Goal: Task Accomplishment & Management: Manage account settings

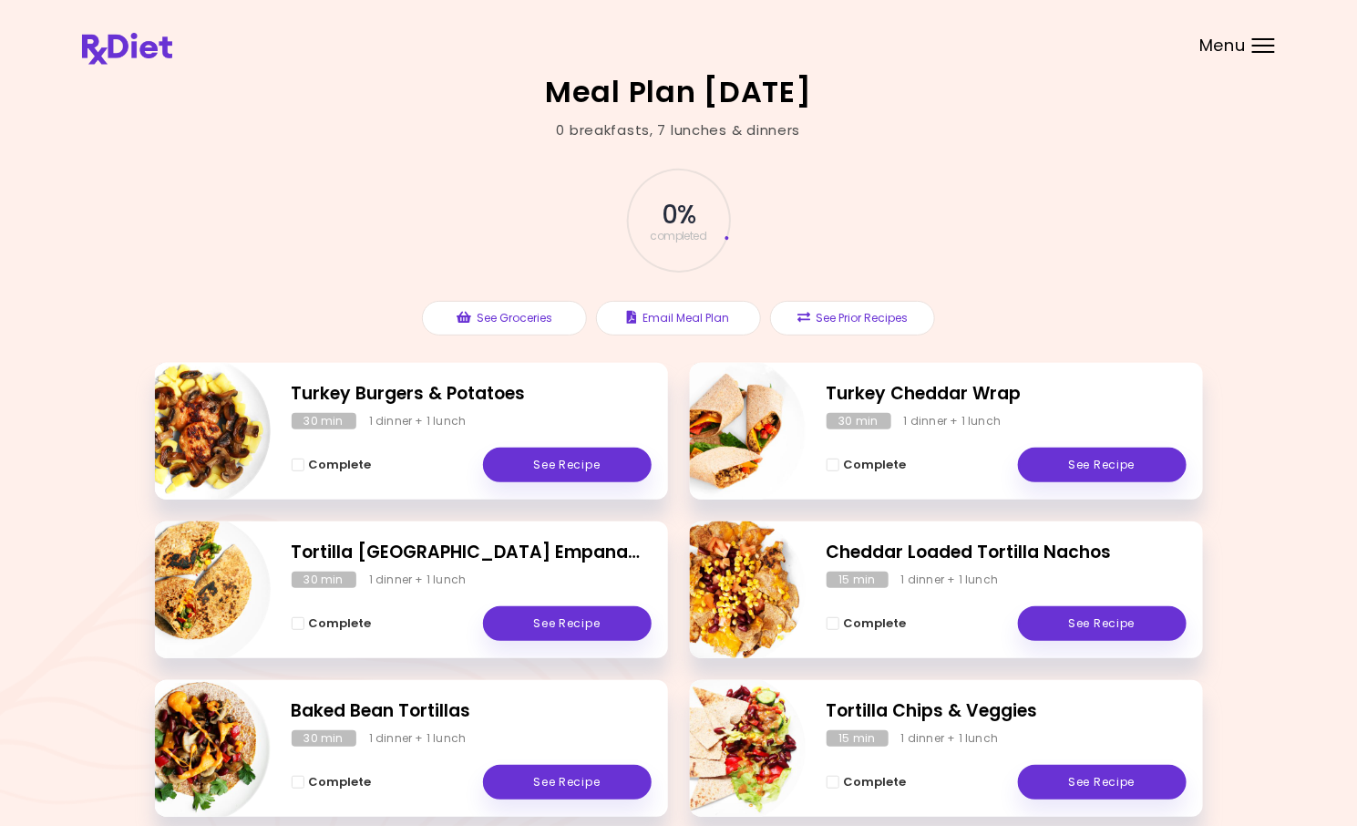
click at [1266, 52] on div at bounding box center [1263, 52] width 23 height 2
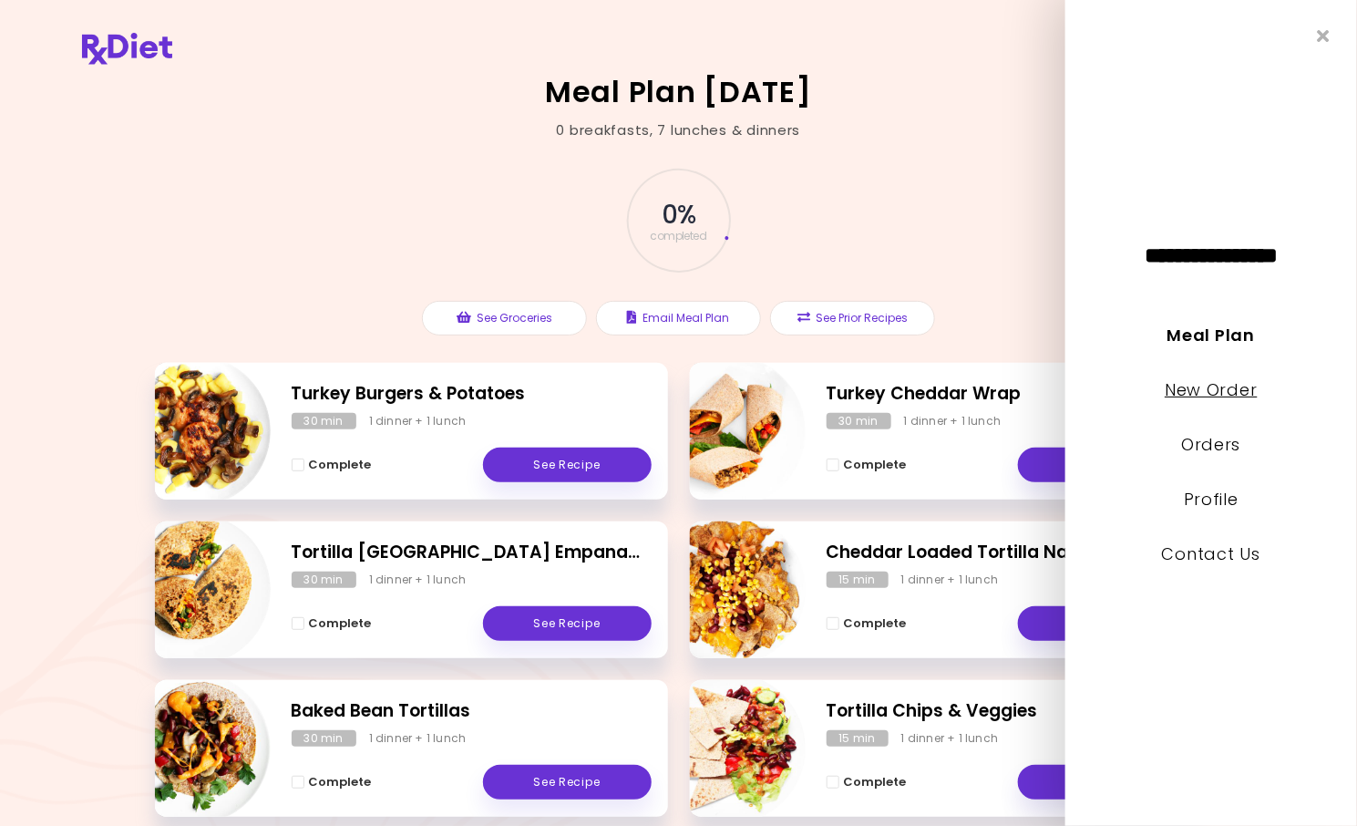
click at [1197, 391] on link "New Order" at bounding box center [1210, 389] width 92 height 23
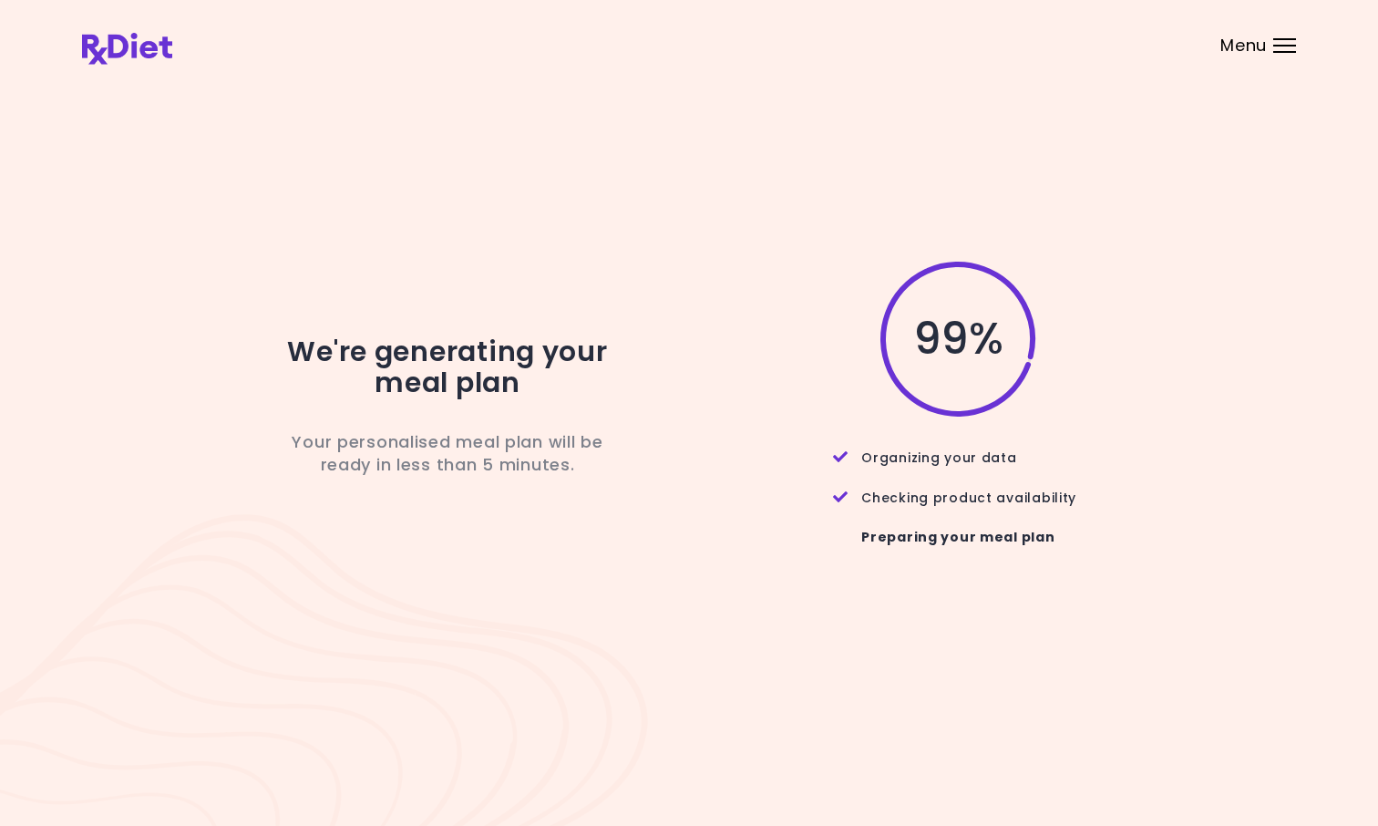
click at [976, 354] on span "99 %" at bounding box center [957, 338] width 88 height 31
click at [1283, 45] on div at bounding box center [1284, 46] width 23 height 2
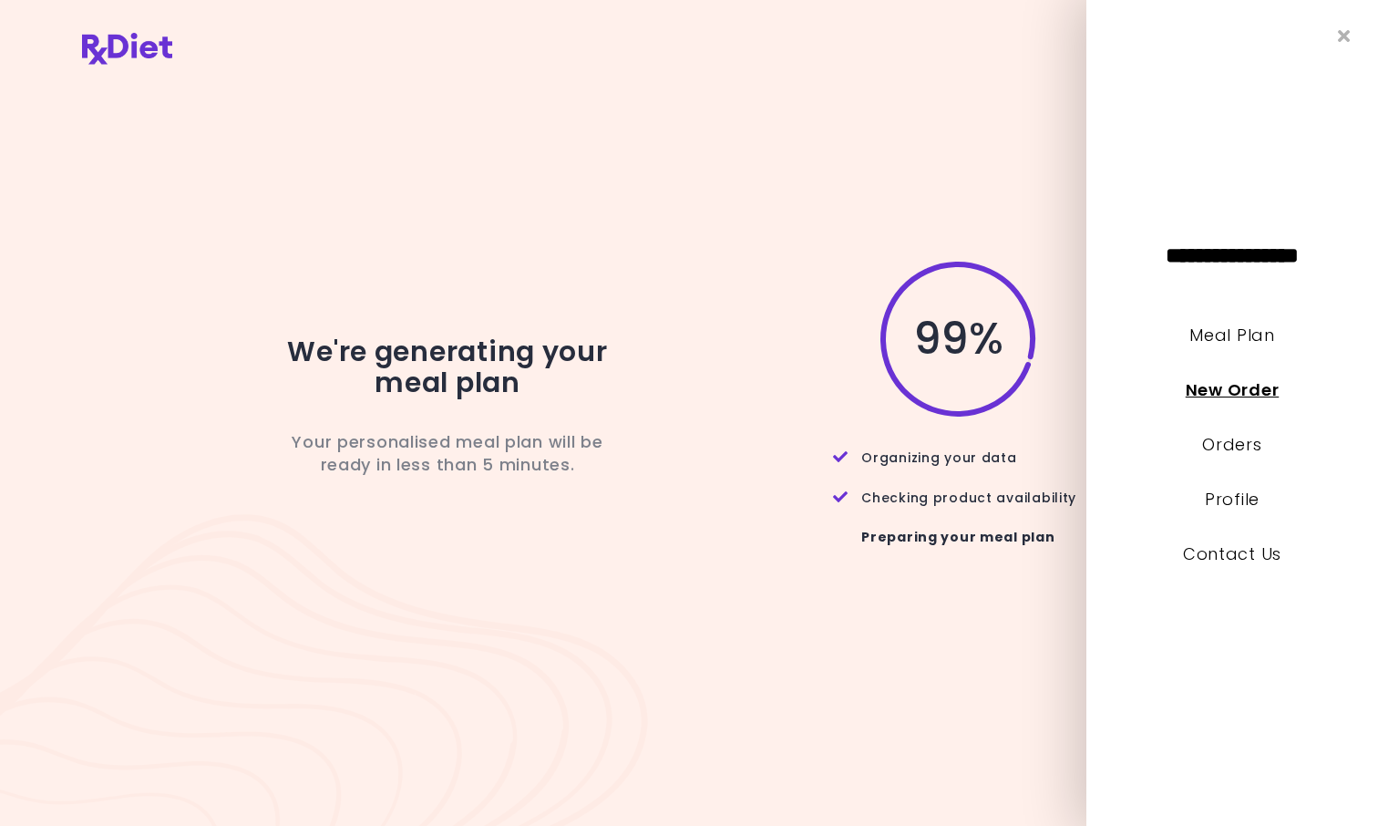
click at [1222, 386] on link "New Order" at bounding box center [1231, 389] width 93 height 23
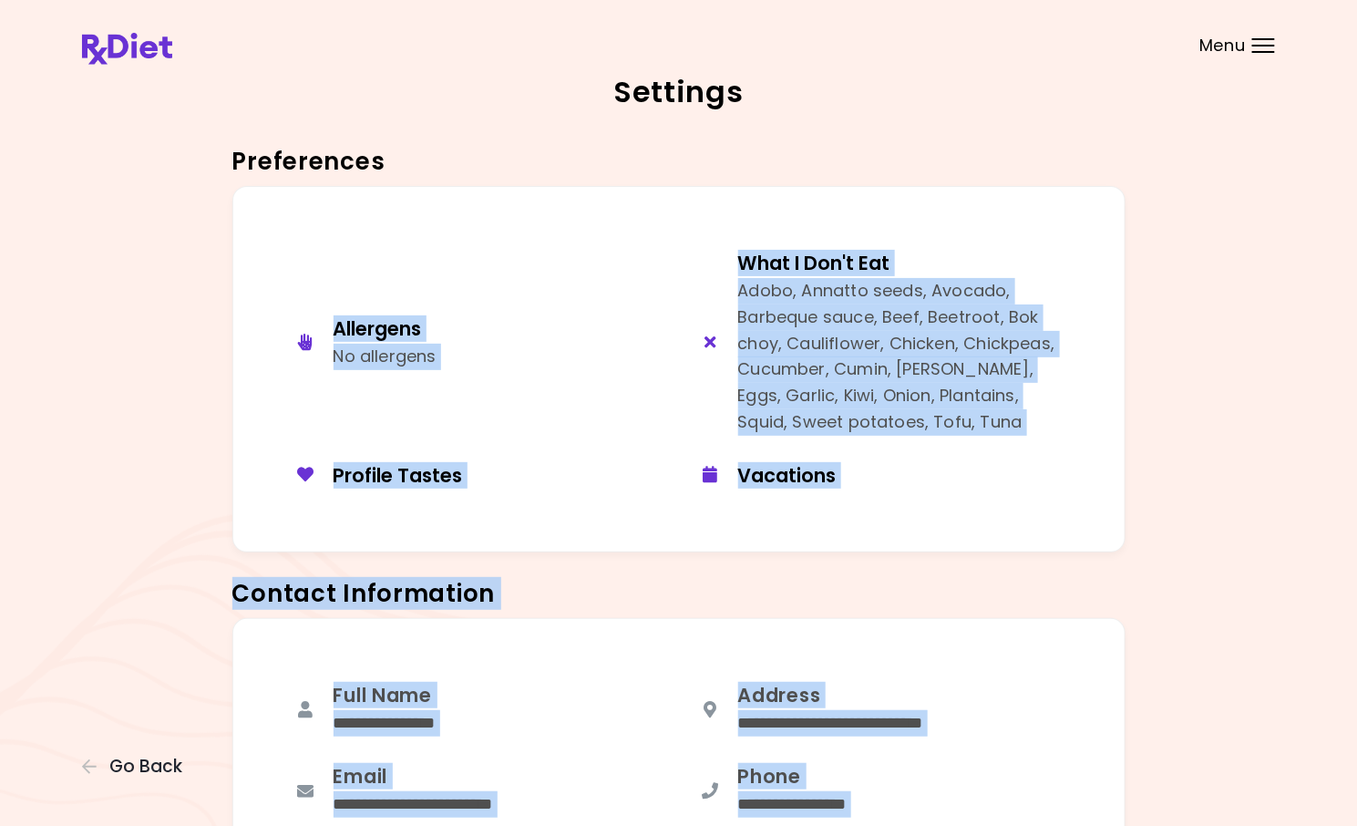
scroll to position [798, 0]
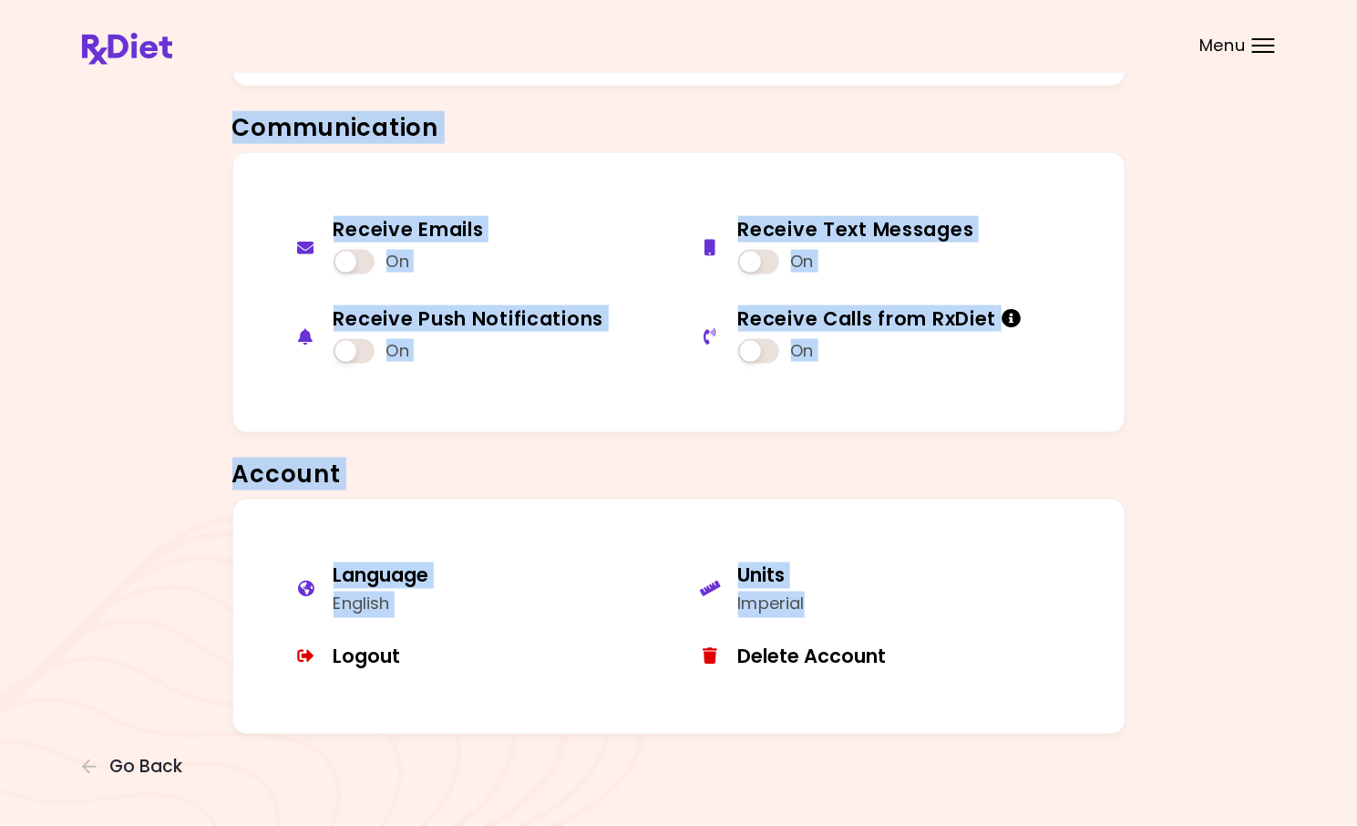
drag, startPoint x: 241, startPoint y: 1061, endPoint x: -11, endPoint y: 1061, distance: 252.4
click at [0, 825] on html "**********" at bounding box center [678, 15] width 1357 height 1621
click at [28, 143] on div "**********" at bounding box center [678, 15] width 1357 height 1621
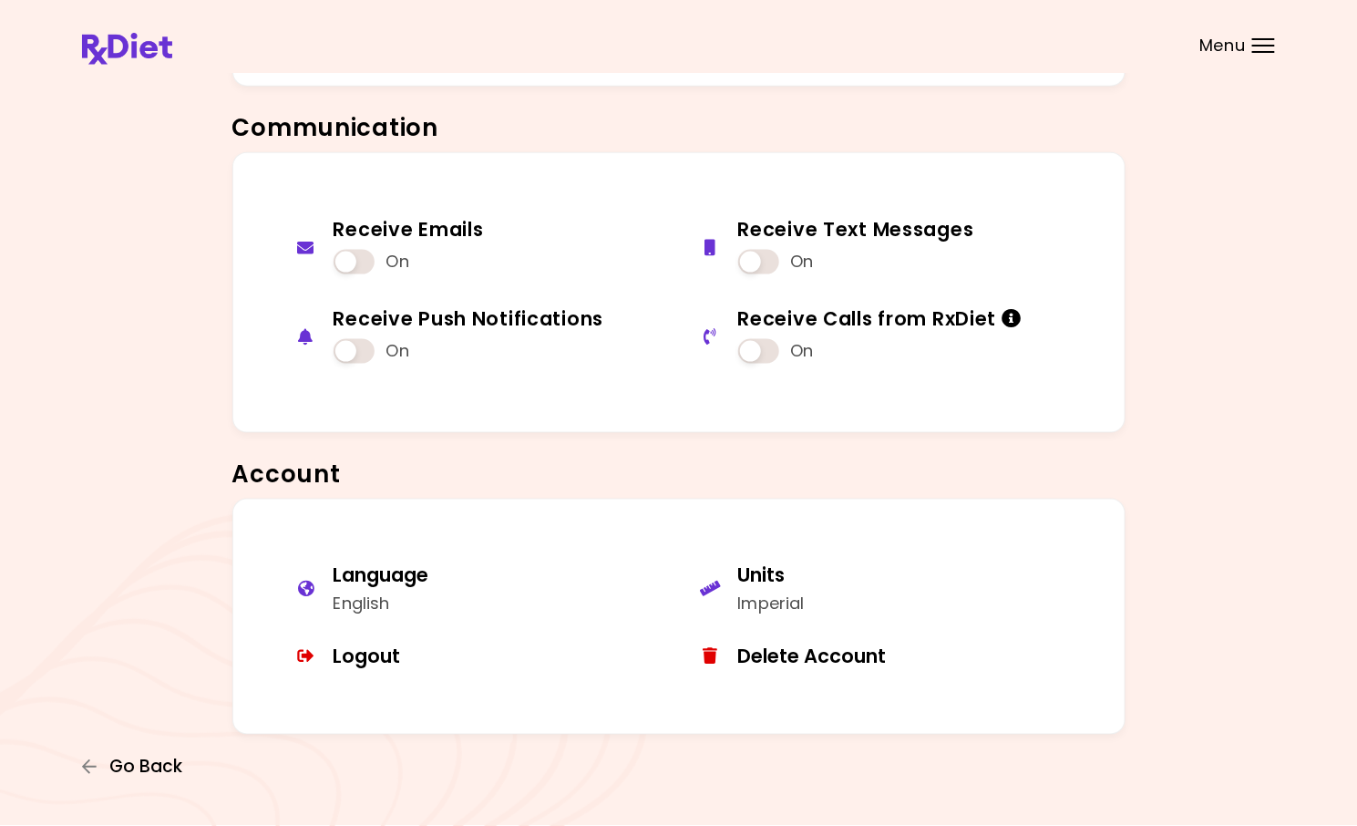
click at [86, 765] on icon "button" at bounding box center [90, 766] width 16 height 16
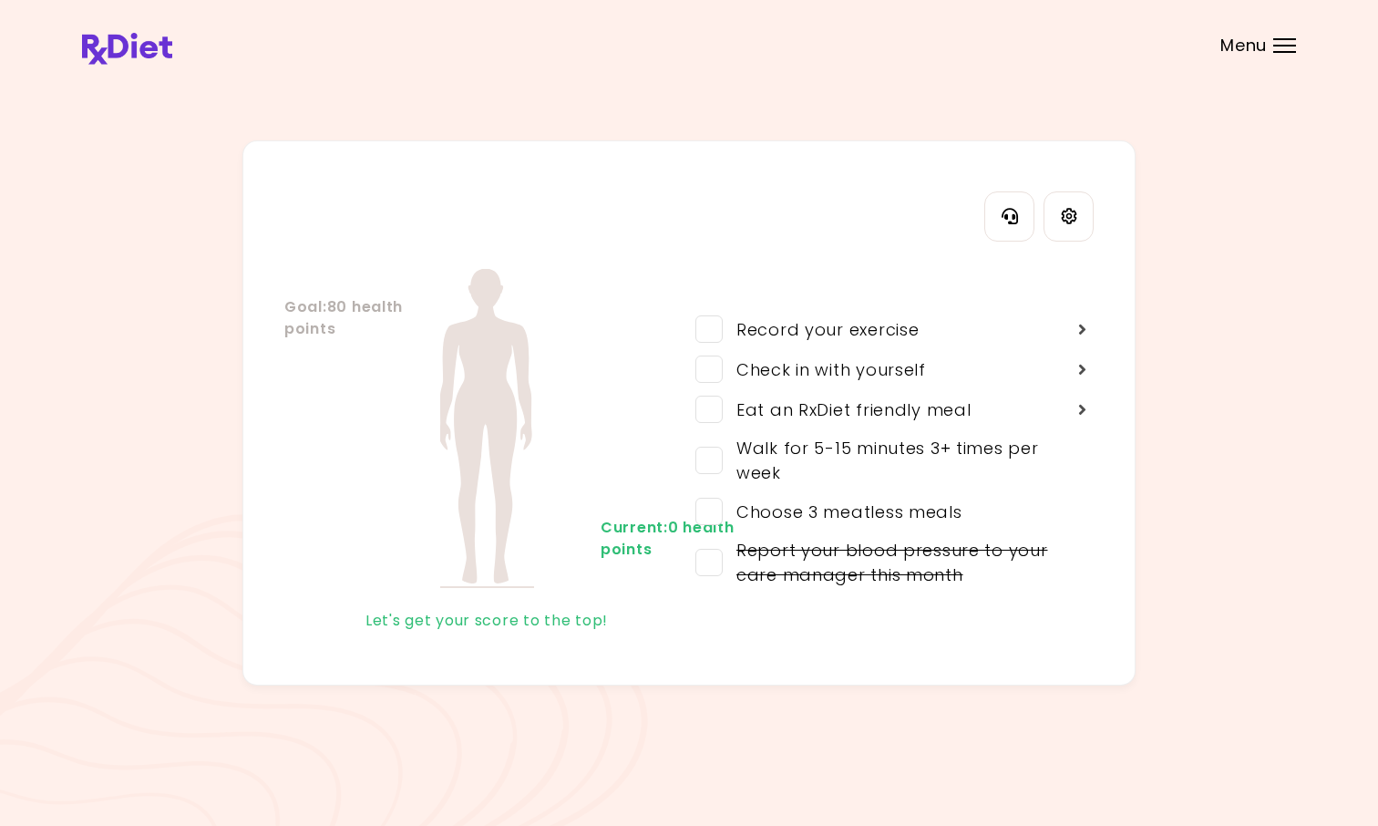
click at [364, 596] on div "Goal : 80 health points Current : 0 health points Let's get your score to the t…" at bounding box center [486, 452] width 405 height 366
